Goal: Navigation & Orientation: Find specific page/section

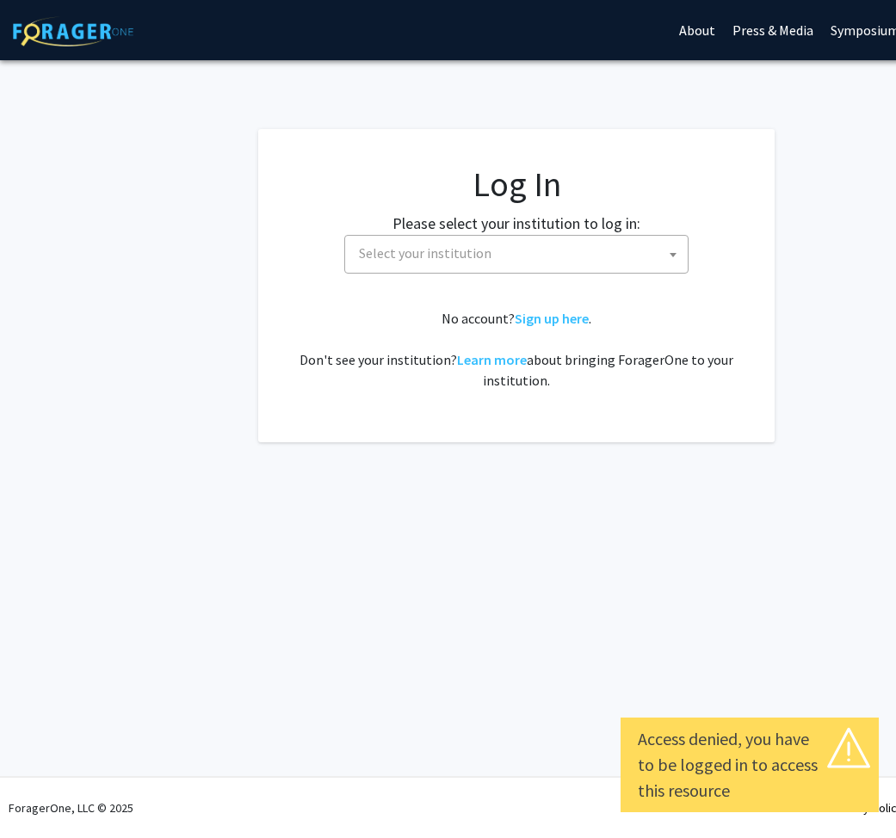
select select
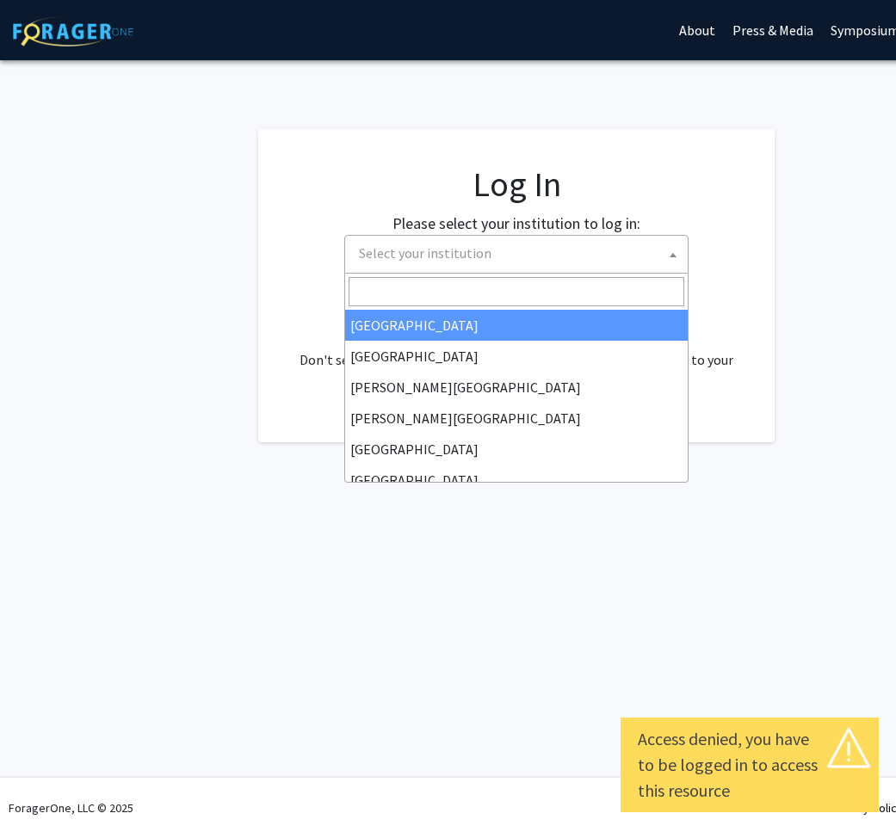
click at [412, 256] on span "Select your institution" at bounding box center [425, 252] width 133 height 17
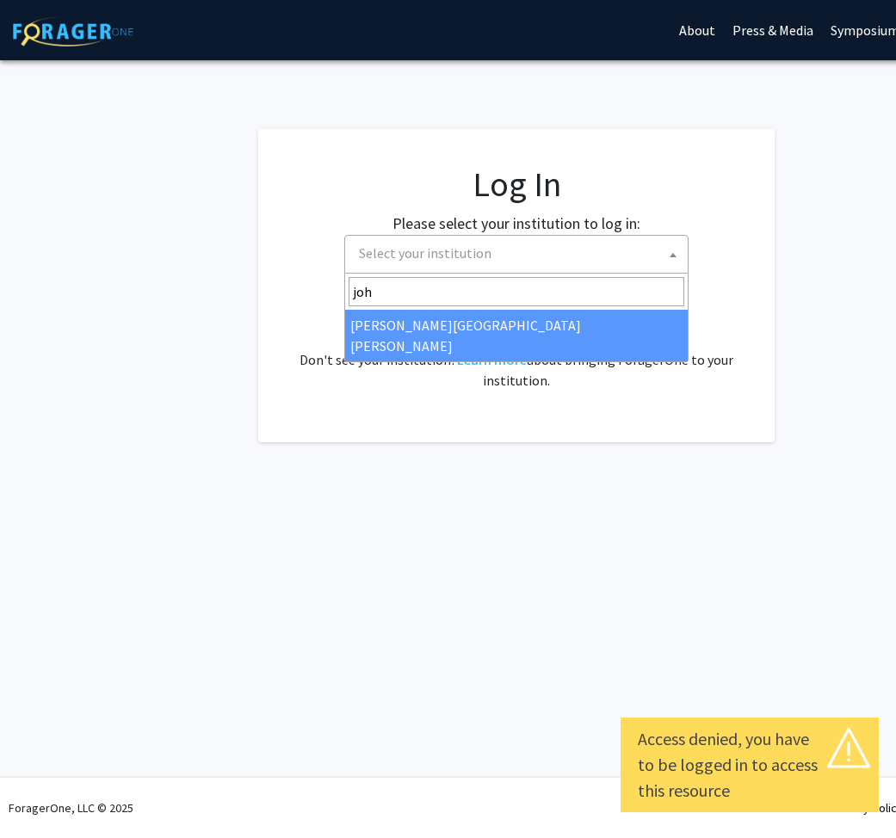
type input "joh"
select select "1"
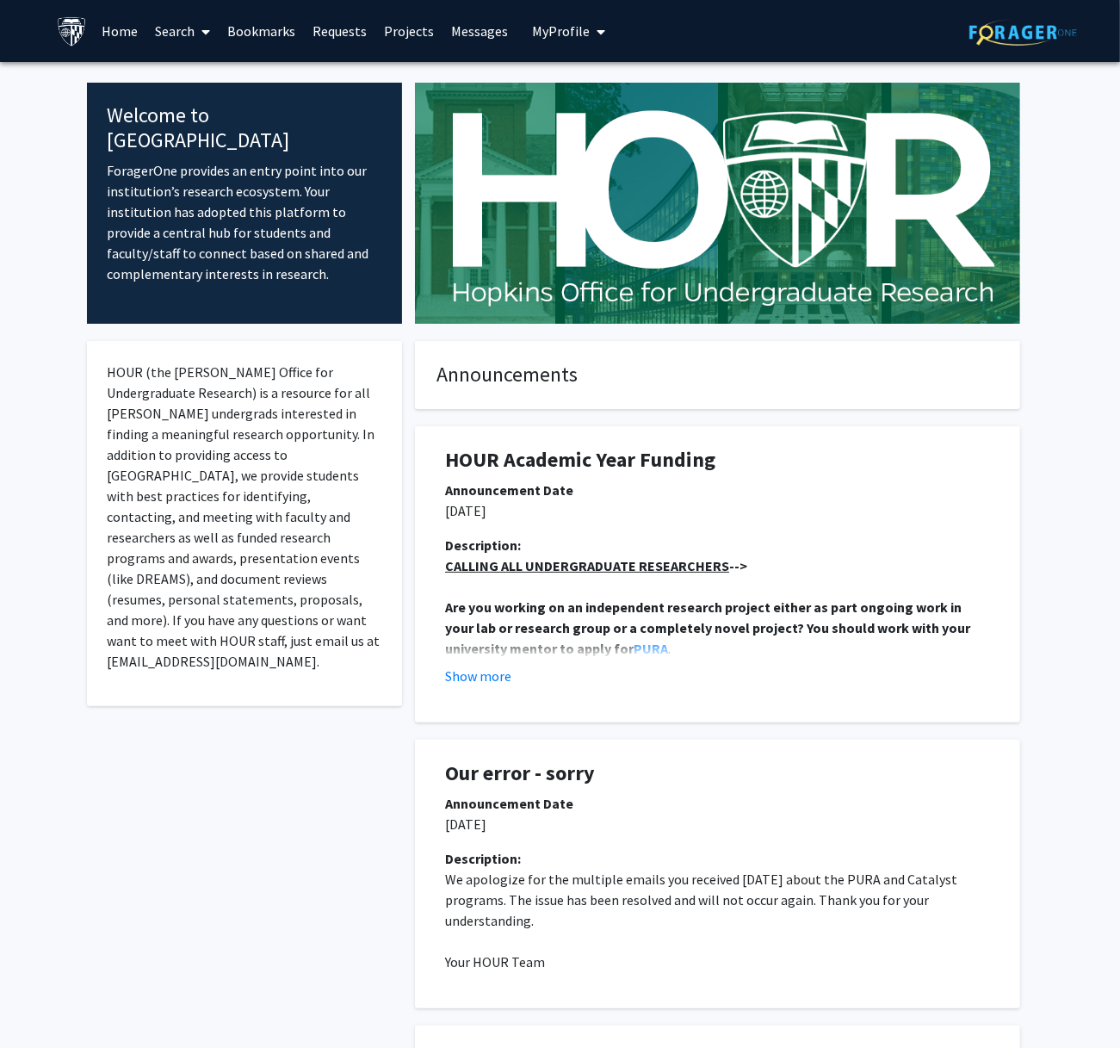
click at [189, 30] on link "Search" at bounding box center [182, 31] width 72 height 60
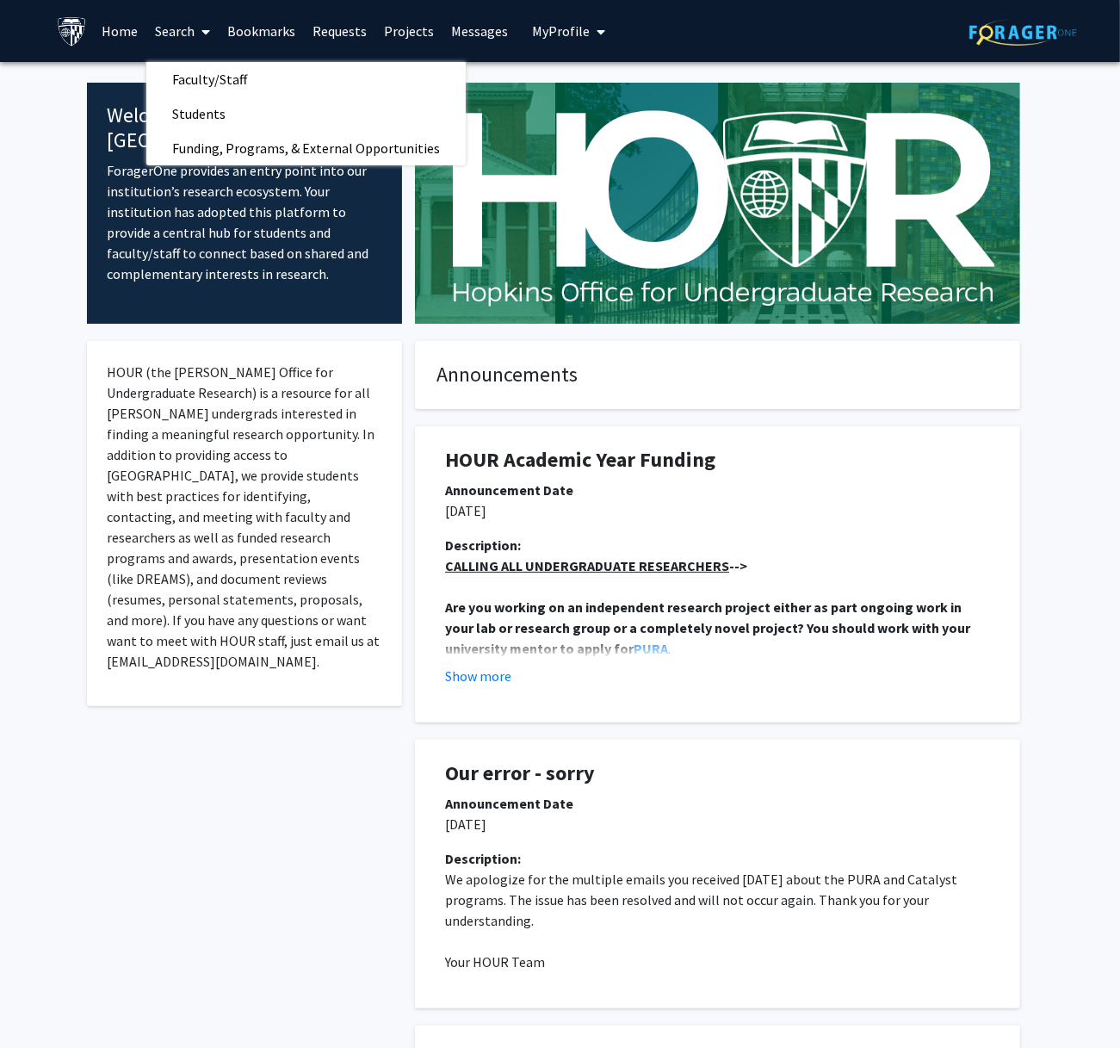
click at [338, 26] on link "Requests" at bounding box center [339, 31] width 71 height 60
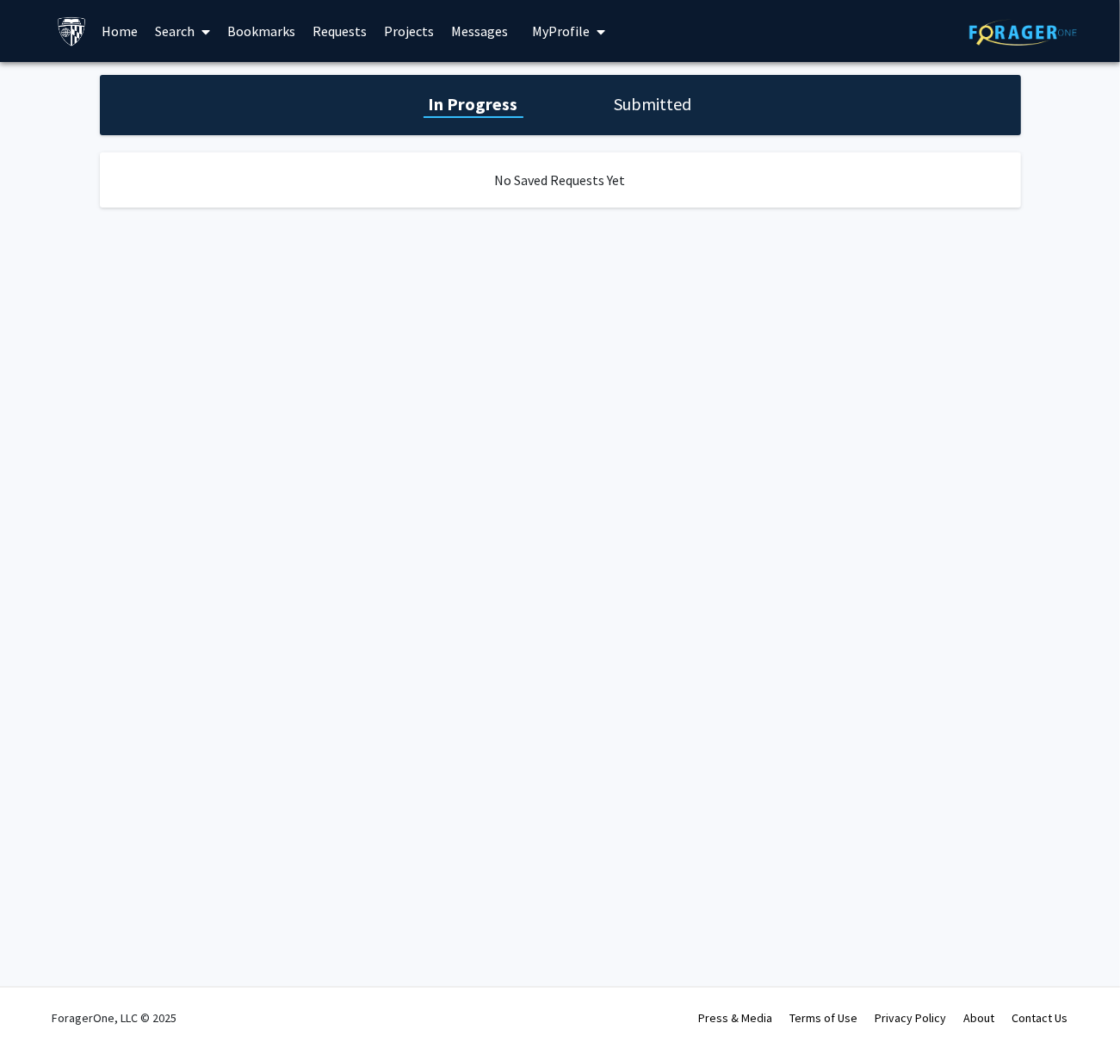
click at [401, 36] on link "Projects" at bounding box center [408, 31] width 67 height 60
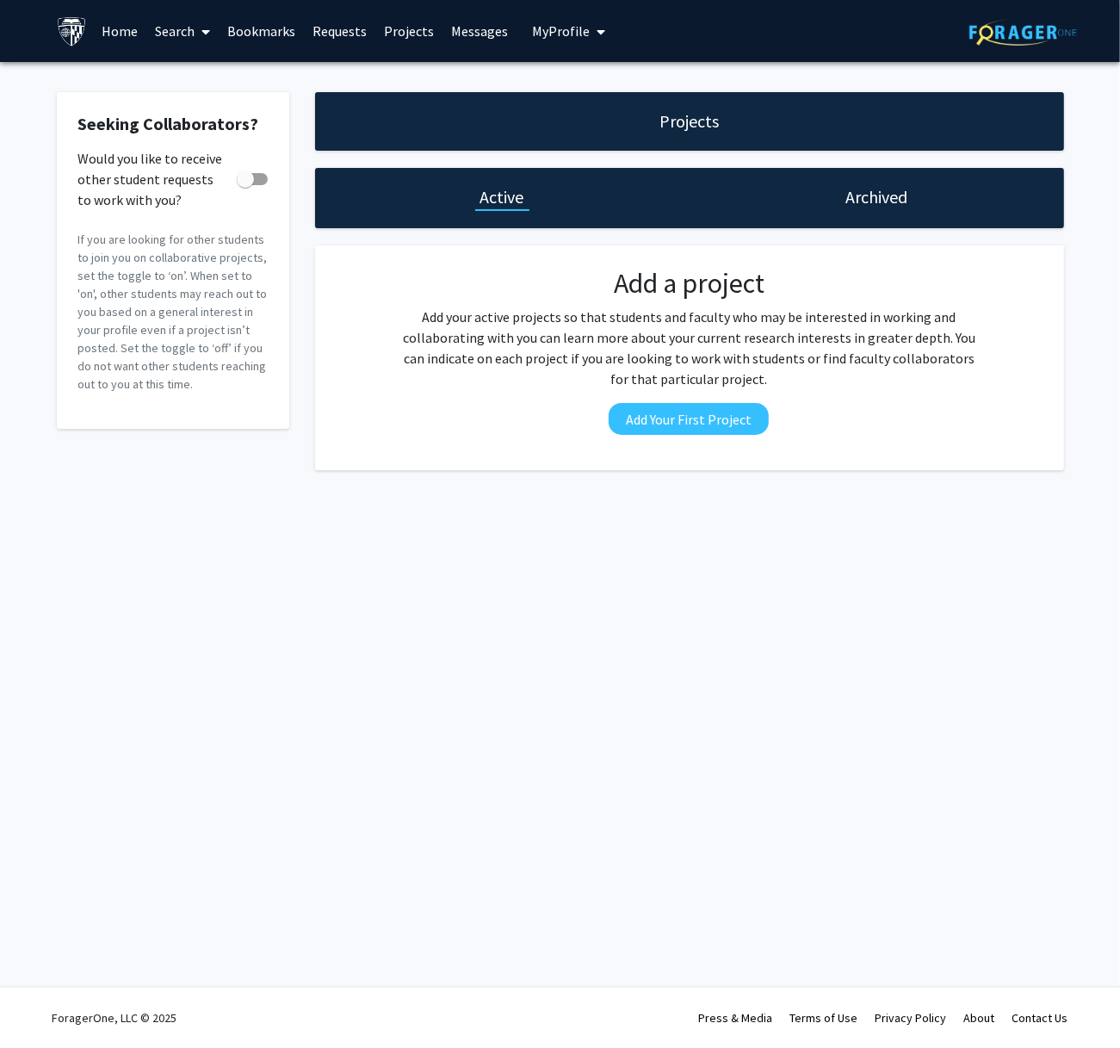
click at [113, 29] on link "Home" at bounding box center [119, 31] width 53 height 60
